Goal: Book appointment/travel/reservation

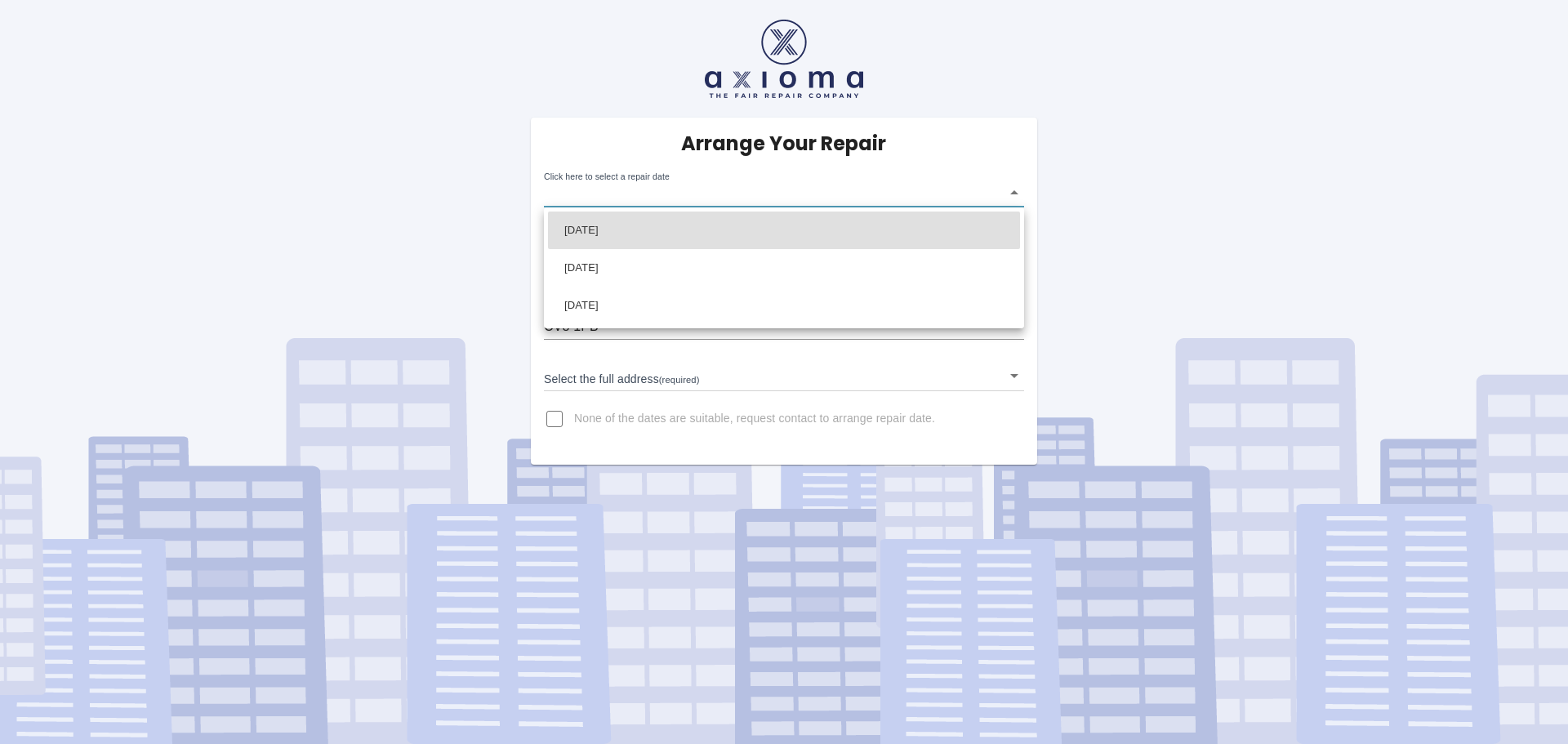
click at [677, 193] on body "Arrange Your Repair Click here to select a repair date ​ Phone Number   * 07788…" at bounding box center [784, 372] width 1568 height 744
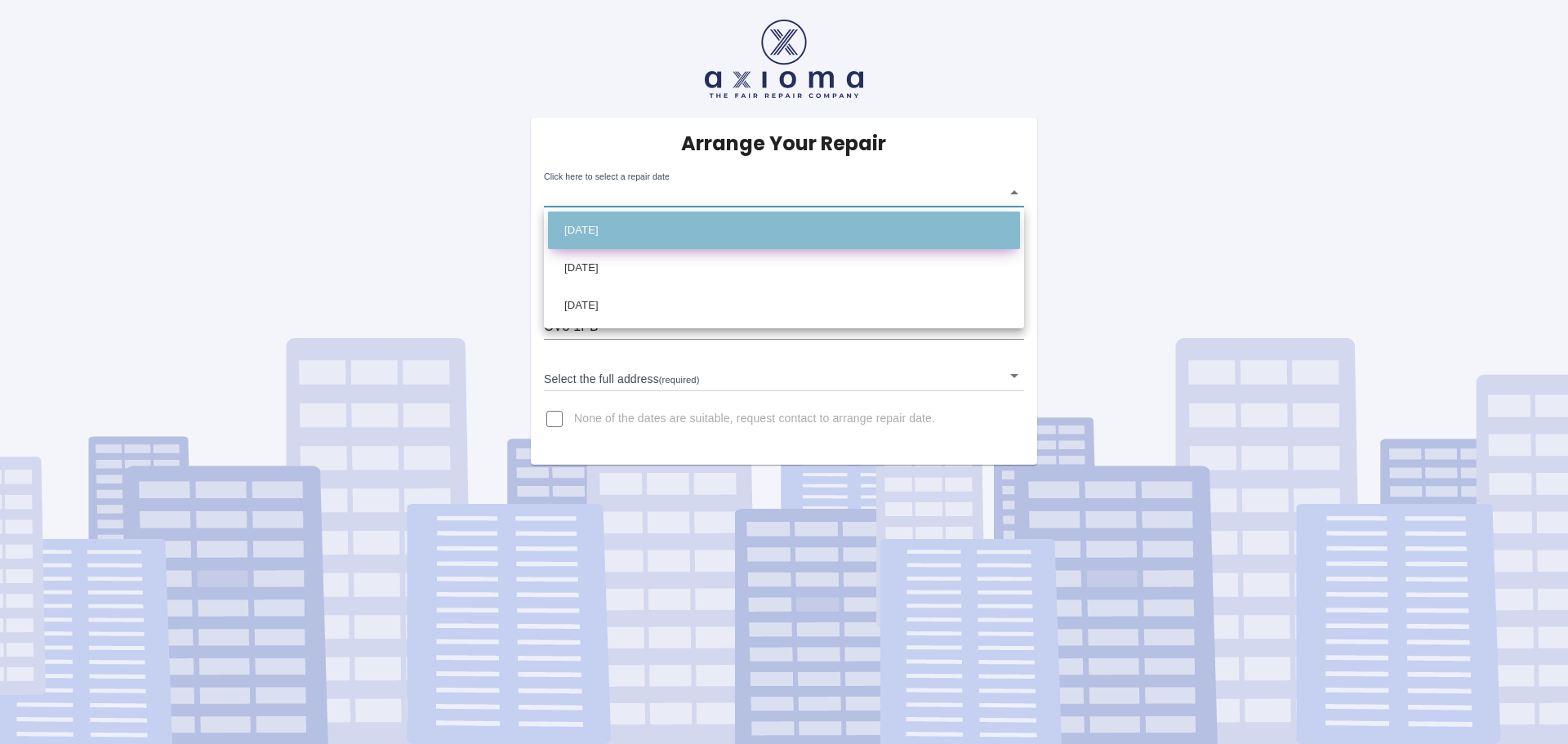
click at [666, 240] on li "[DATE]" at bounding box center [784, 230] width 472 height 38
type input "[DATE]T00:00:00.000Z"
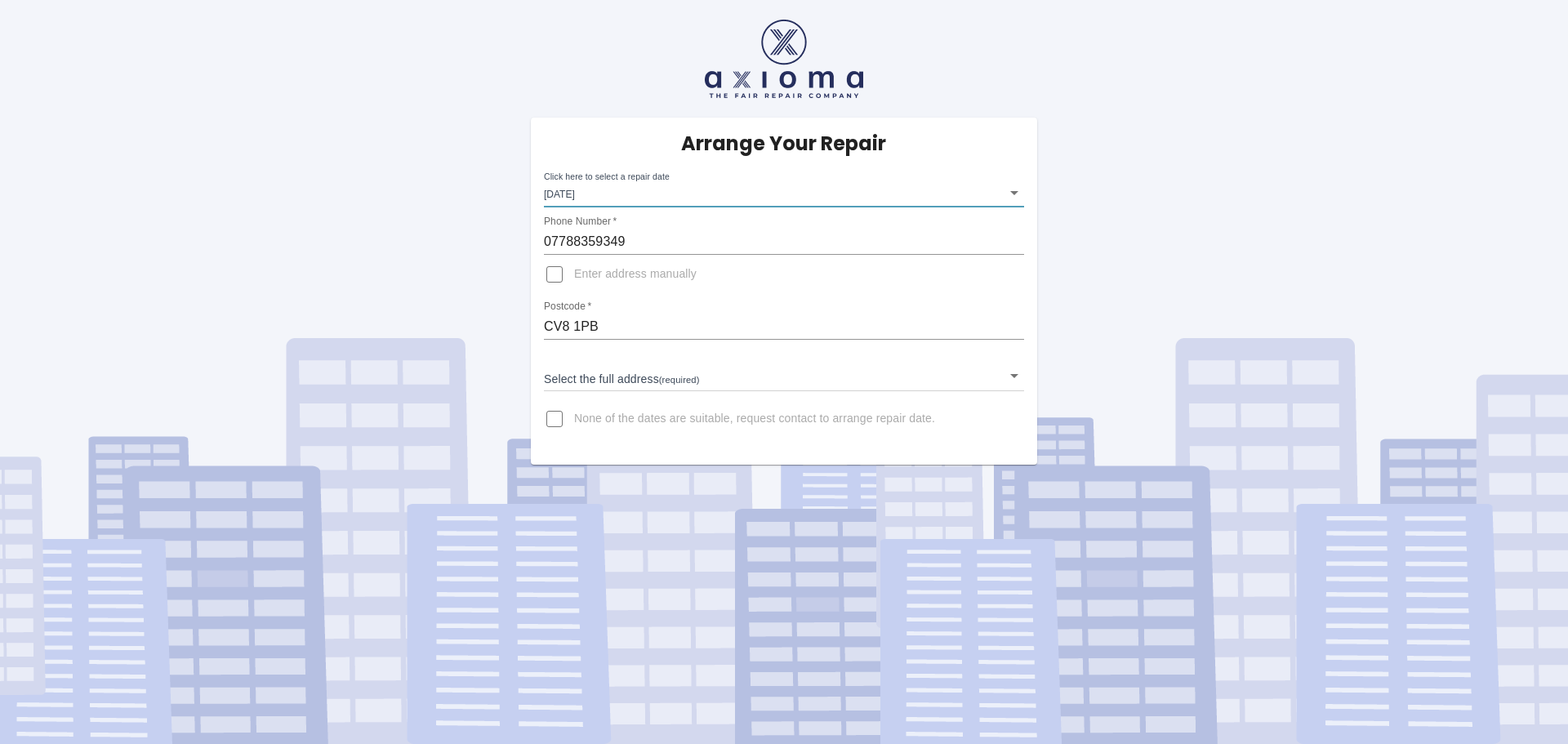
click at [610, 378] on body "Arrange Your Repair Click here to select a repair date [DATE] [DATE]T00:00:00.0…" at bounding box center [784, 372] width 1568 height 744
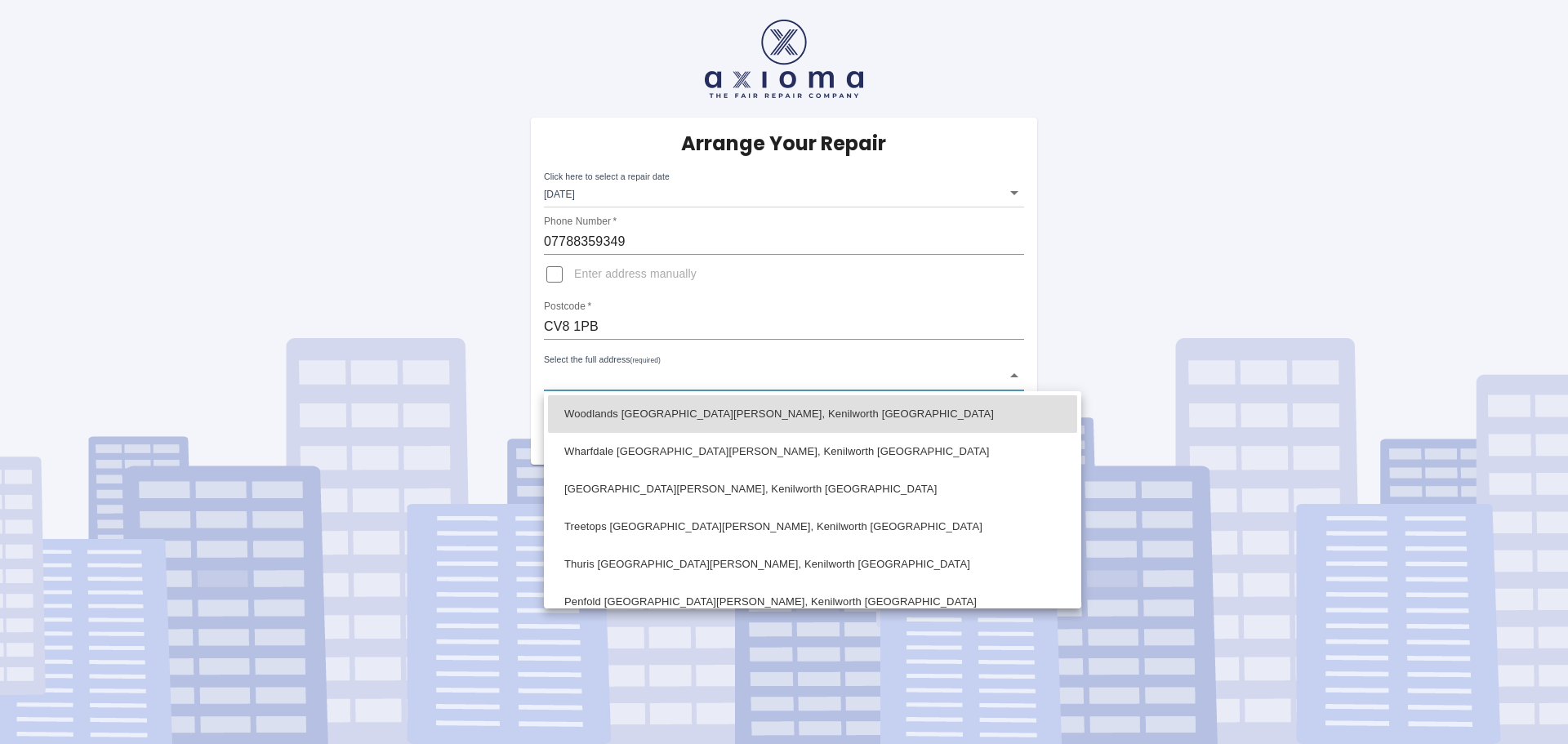
click at [620, 368] on div at bounding box center [784, 372] width 1568 height 744
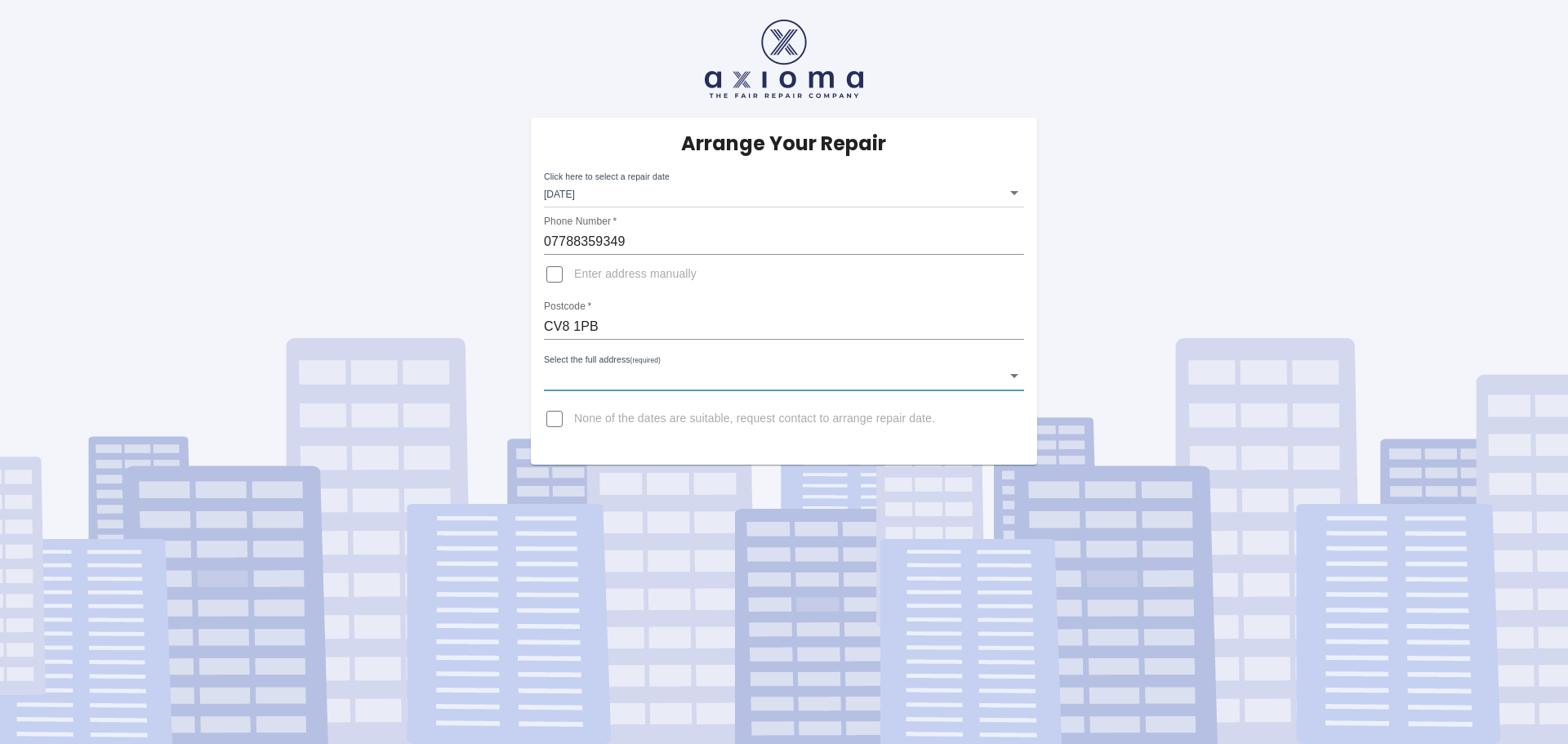
click at [620, 323] on input "CV8 1PB" at bounding box center [784, 326] width 480 height 26
drag, startPoint x: 620, startPoint y: 323, endPoint x: 291, endPoint y: 325, distance: 329.0
click at [291, 325] on div "Arrange Your Repair Click here to select a repair date [DATE] [DATE]T00:00:00.0…" at bounding box center [784, 232] width 1593 height 465
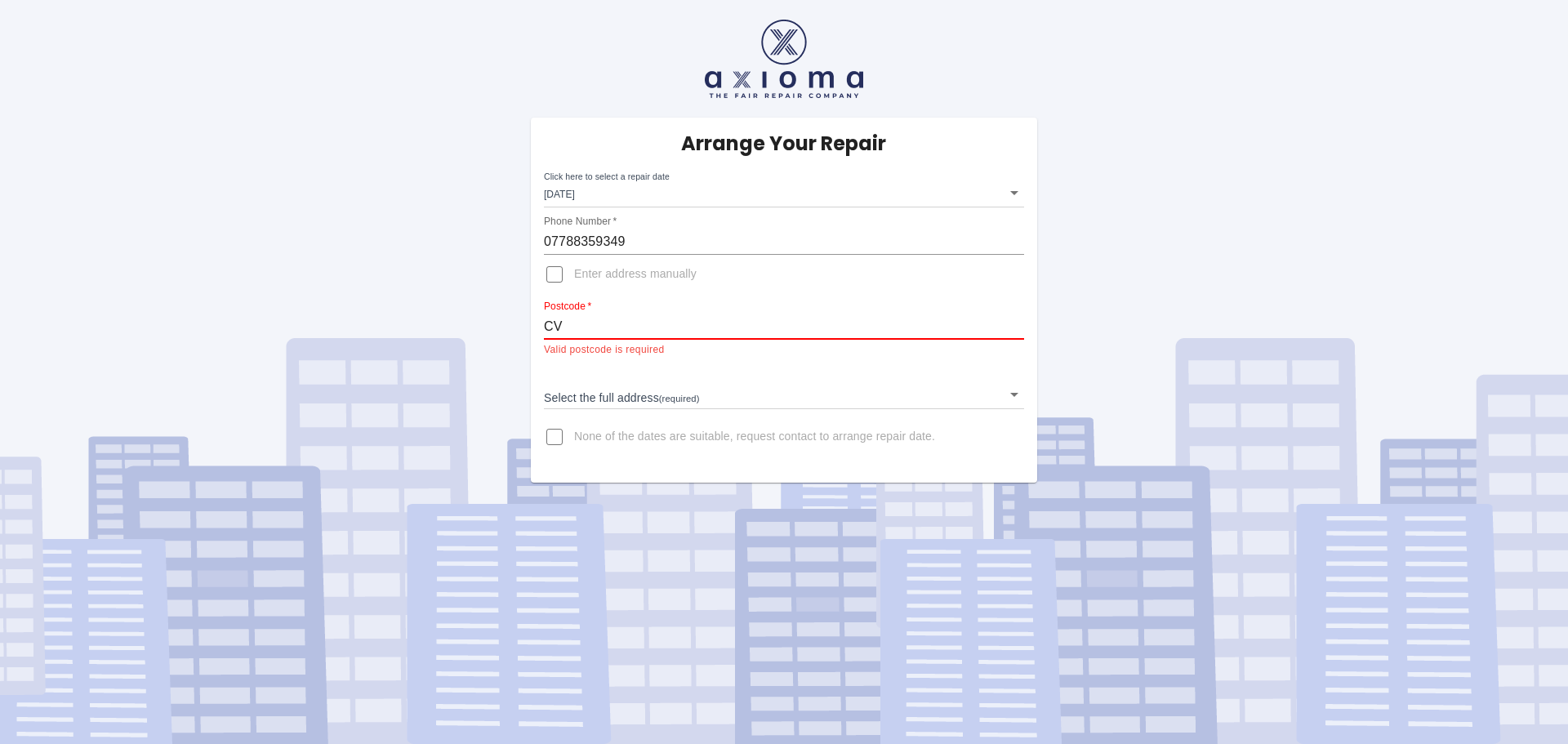
type input "cv3 4fr"
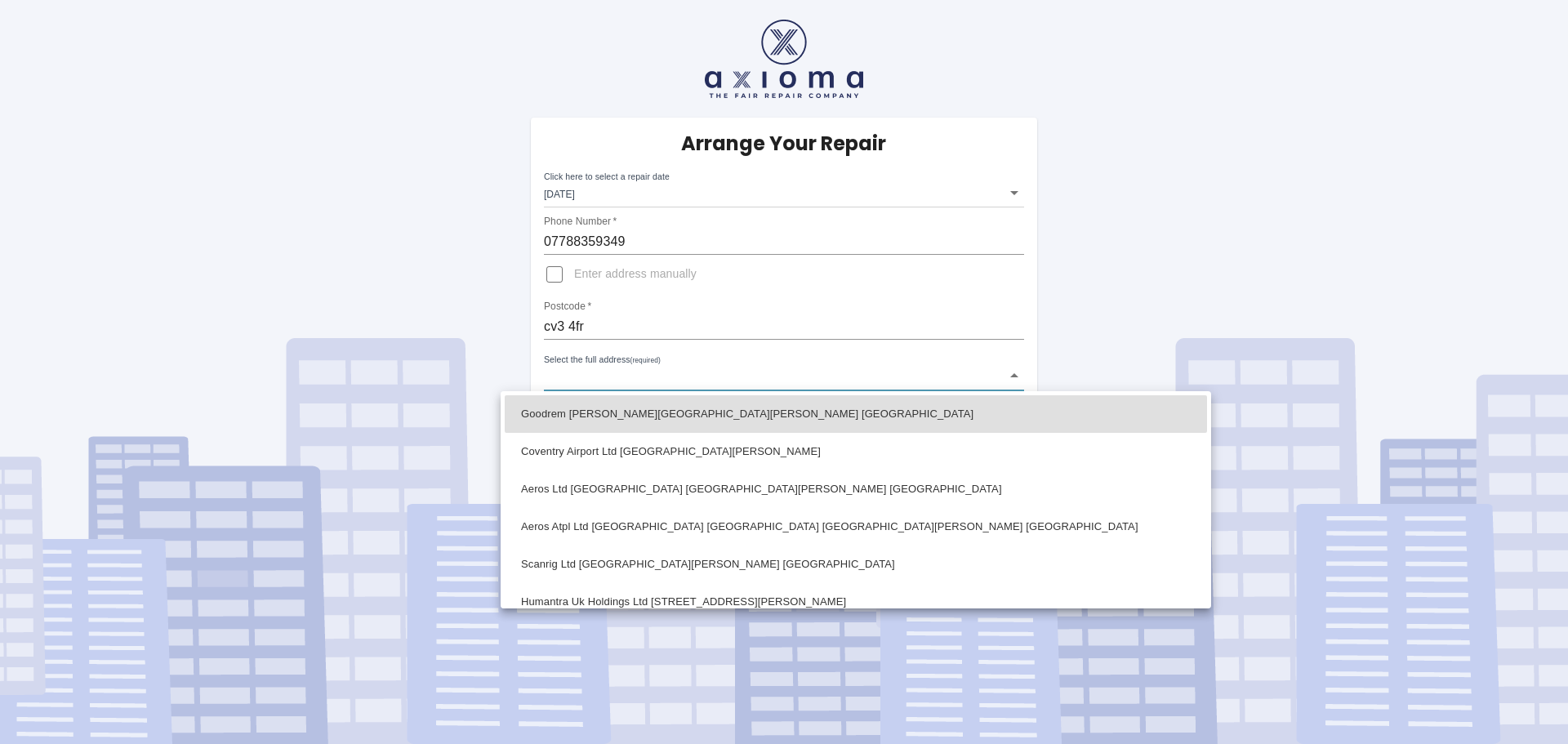
click at [662, 372] on body "Arrange Your Repair Click here to select a repair date [DATE] [DATE]T00:00:00.0…" at bounding box center [784, 372] width 1568 height 744
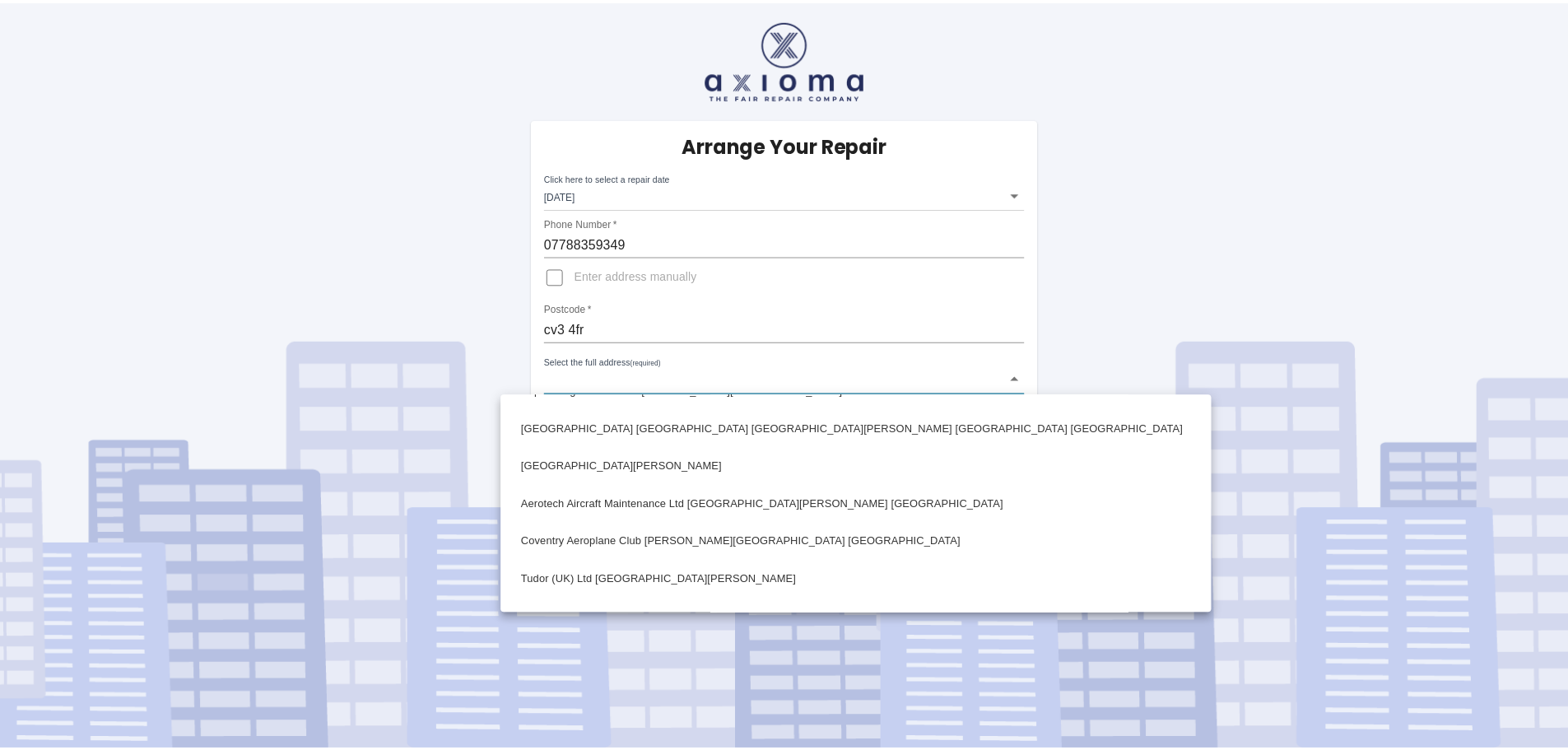
scroll to position [358, 0]
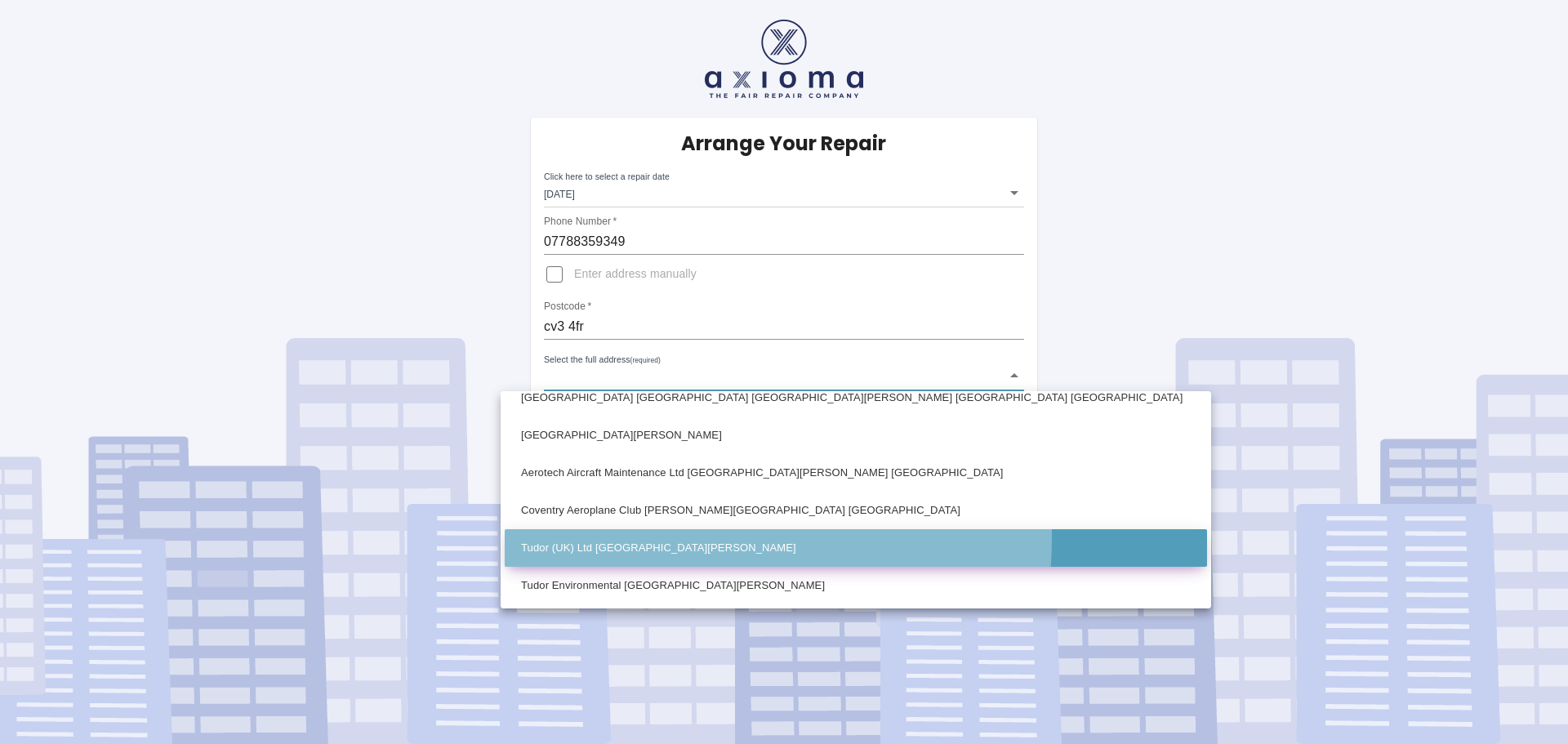
click at [624, 537] on li "Tudor (UK) Ltd [GEOGRAPHIC_DATA][PERSON_NAME]" at bounding box center [856, 548] width 702 height 38
type input "Tudor (UK) Ltd [GEOGRAPHIC_DATA][PERSON_NAME]"
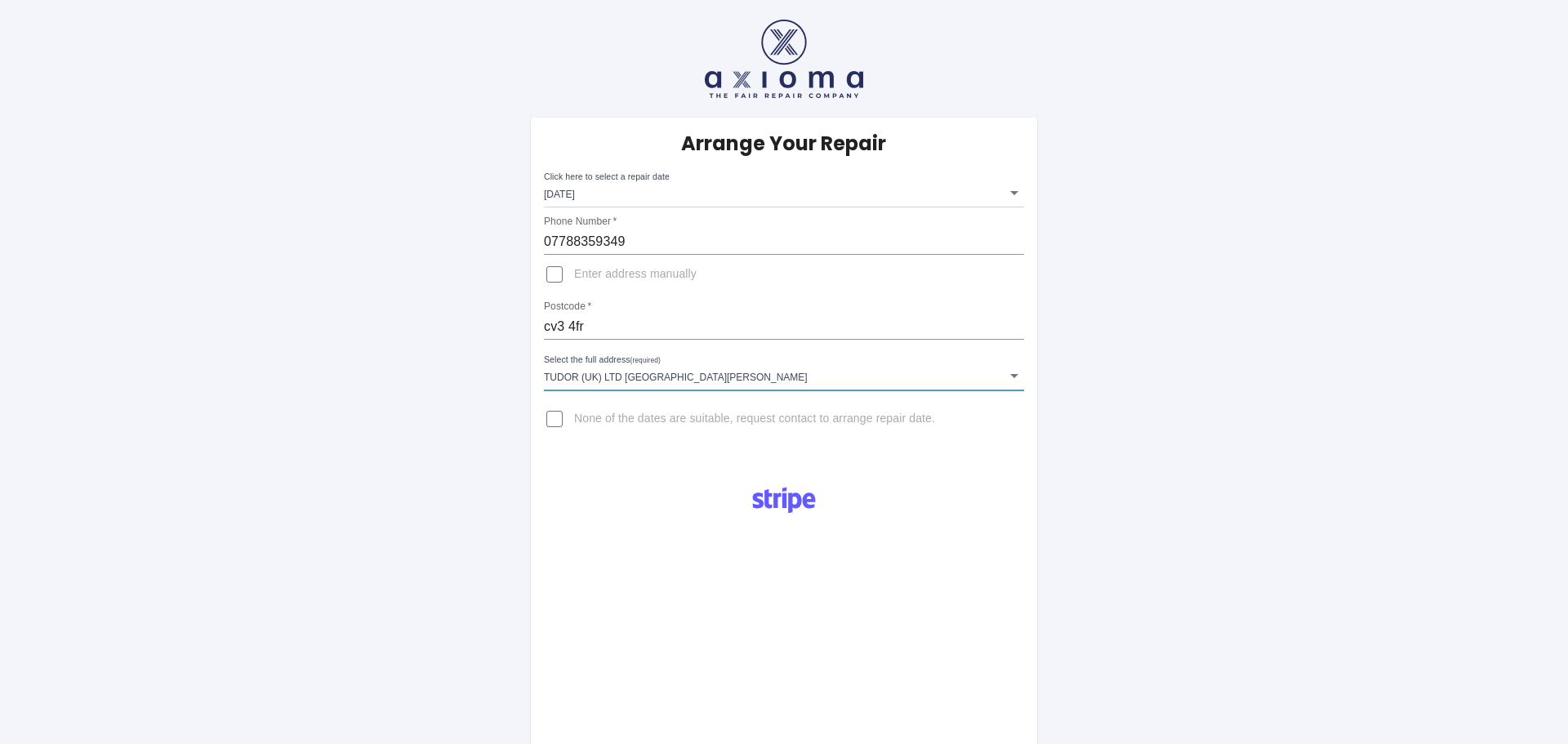
click at [627, 195] on body "Arrange Your Repair Click here to select a repair date [DATE] [DATE]T00:00:00.0…" at bounding box center [784, 586] width 1568 height 1173
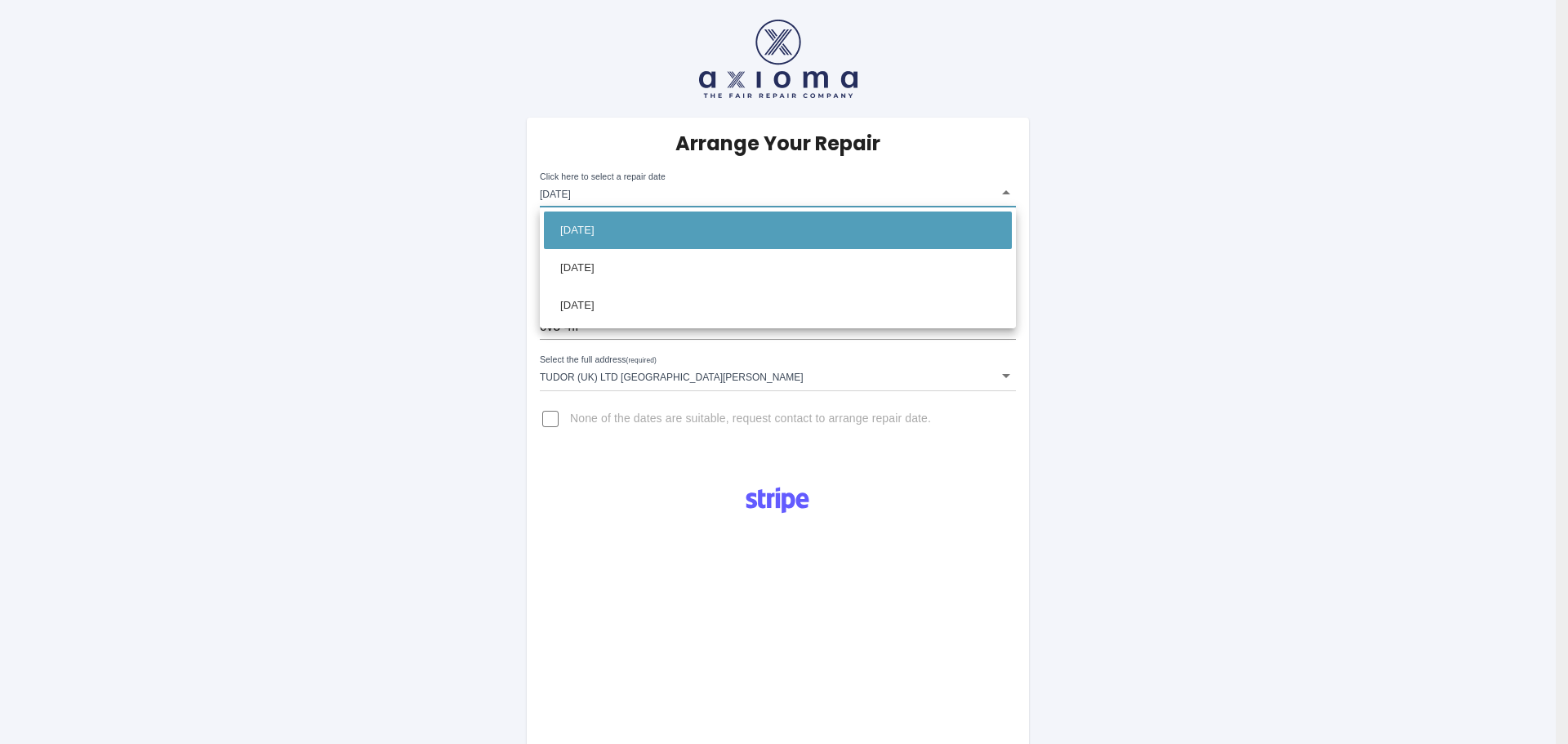
click at [1196, 309] on div at bounding box center [784, 372] width 1568 height 744
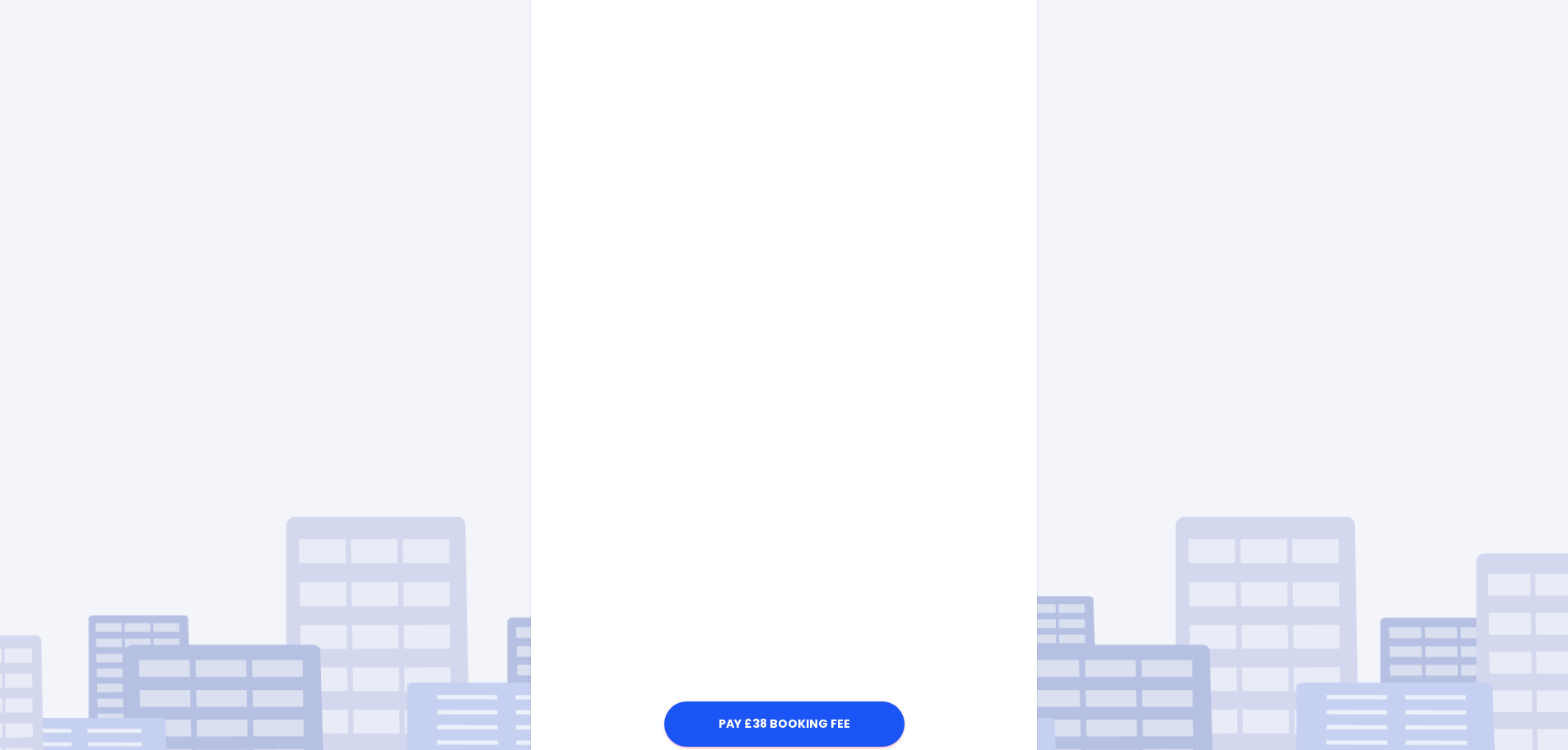
scroll to position [597, 0]
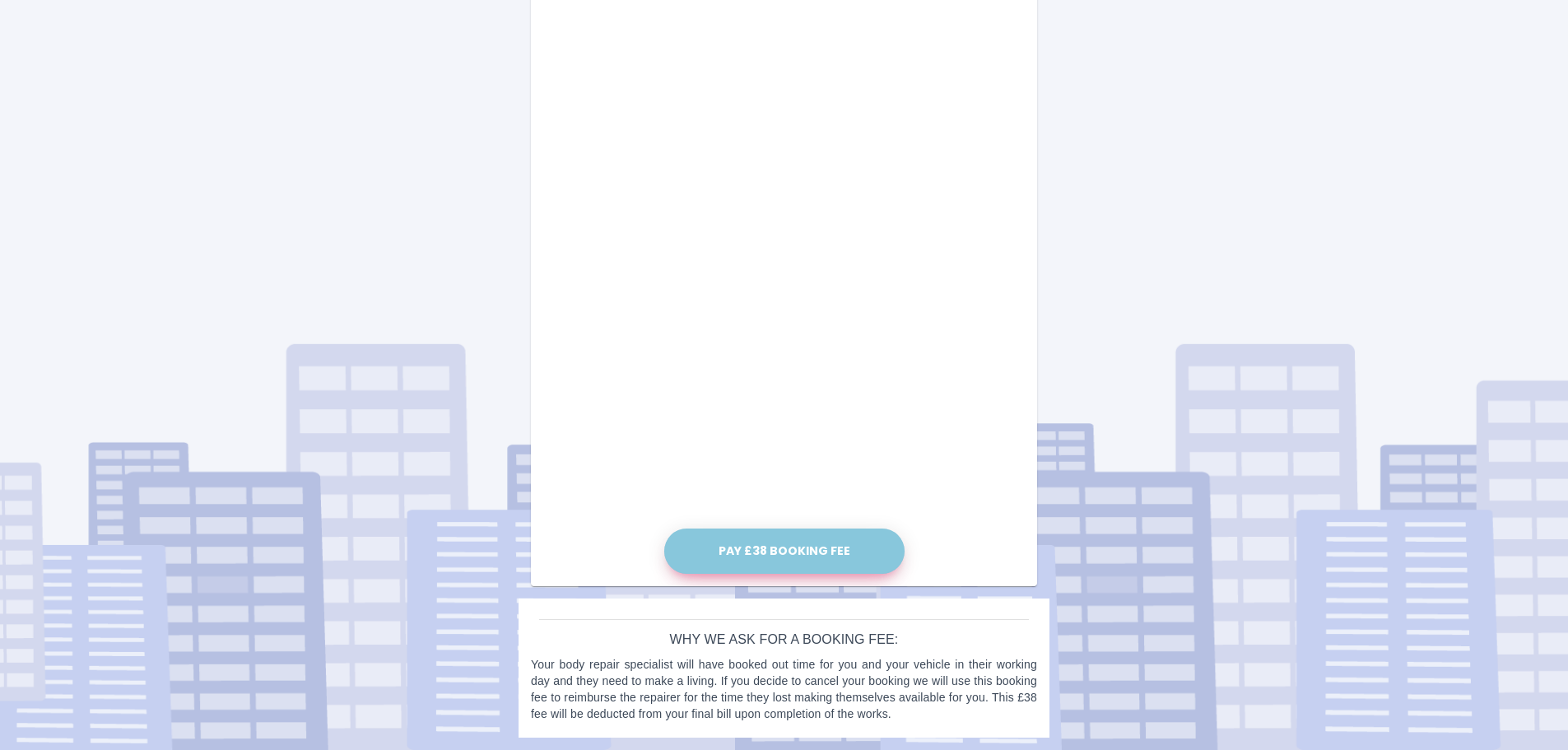
click at [747, 552] on button "Pay £38 Booking Fee" at bounding box center [784, 551] width 241 height 46
